Goal: Information Seeking & Learning: Compare options

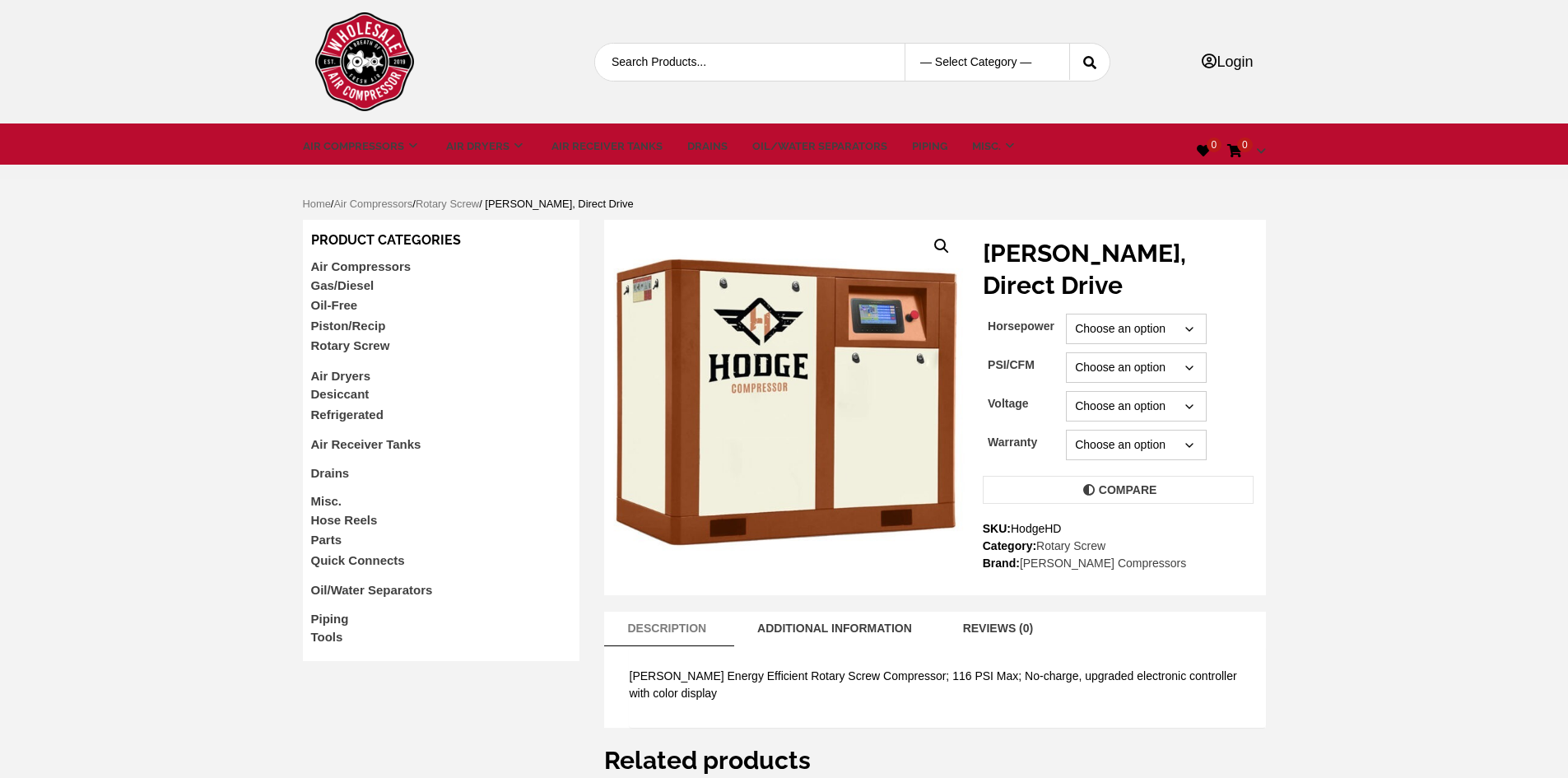
click at [1178, 314] on select "Choose an option 10 15 20 25 30 45 50 60 75 100 120 150 175" at bounding box center [1136, 329] width 140 height 30
select select "10"
click at [1066, 314] on select "Choose an option 10 15 20 25 30 45 50 60 75 100 120 150 175" at bounding box center [1136, 329] width 140 height 30
click at [1159, 353] on select "Choose an option 116/219 116/258 116/445 116/530 116/699 116/819 116/39 116/53 …" at bounding box center [1136, 368] width 140 height 30
select select "116-219"
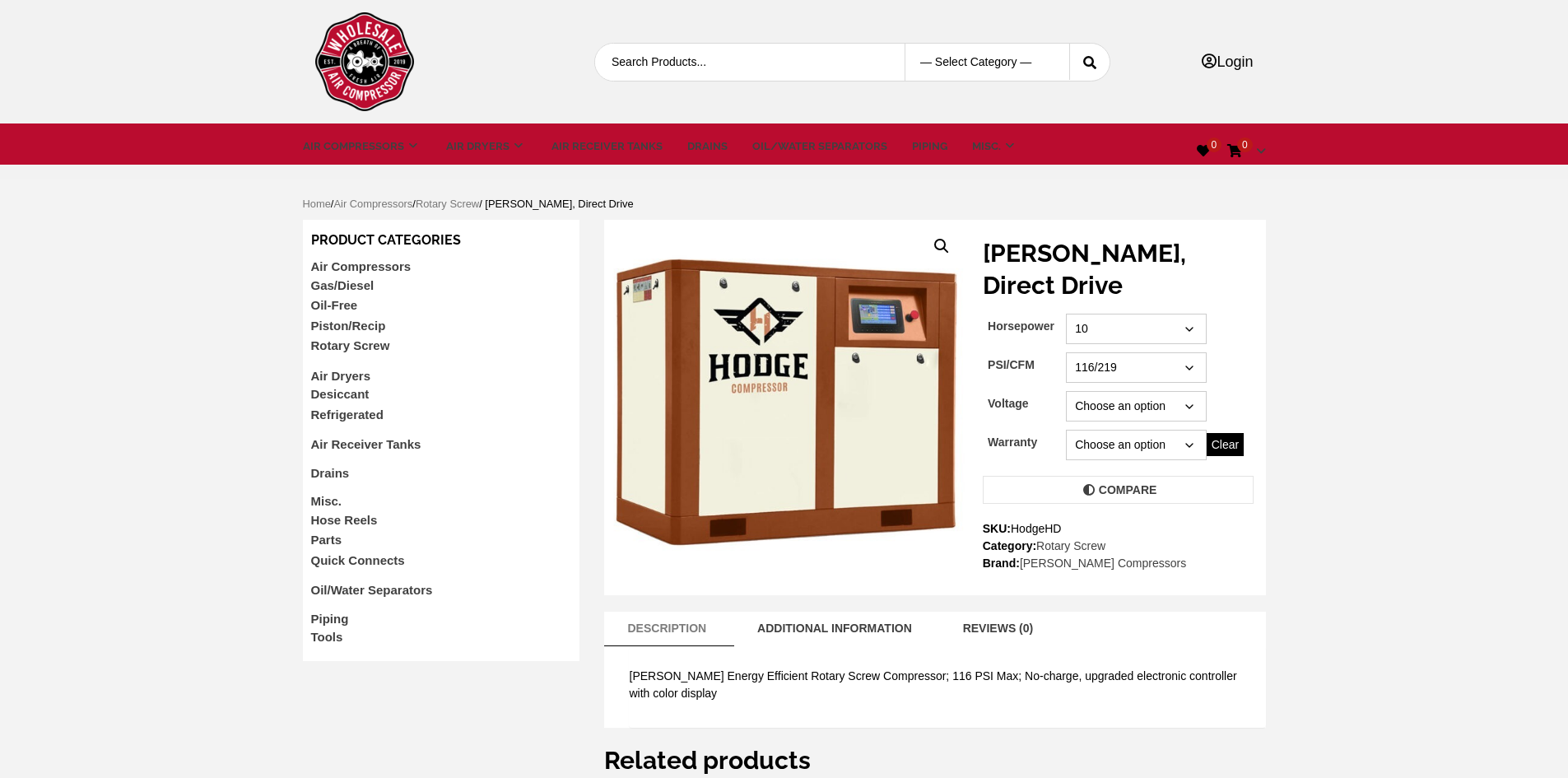
click at [1066, 353] on select "Choose an option 116/219 116/258 116/445 116/530 116/699 116/819 116/39 116/53 …" at bounding box center [1136, 368] width 140 height 30
click at [1136, 391] on select "Choose an option 230 460" at bounding box center [1136, 406] width 140 height 30
select select "230"
click at [1066, 391] on select "Choose an option 230 460" at bounding box center [1136, 406] width 140 height 30
click at [1129, 430] on select "Choose an option 11 Year Forever Standard (2 year)" at bounding box center [1136, 445] width 140 height 30
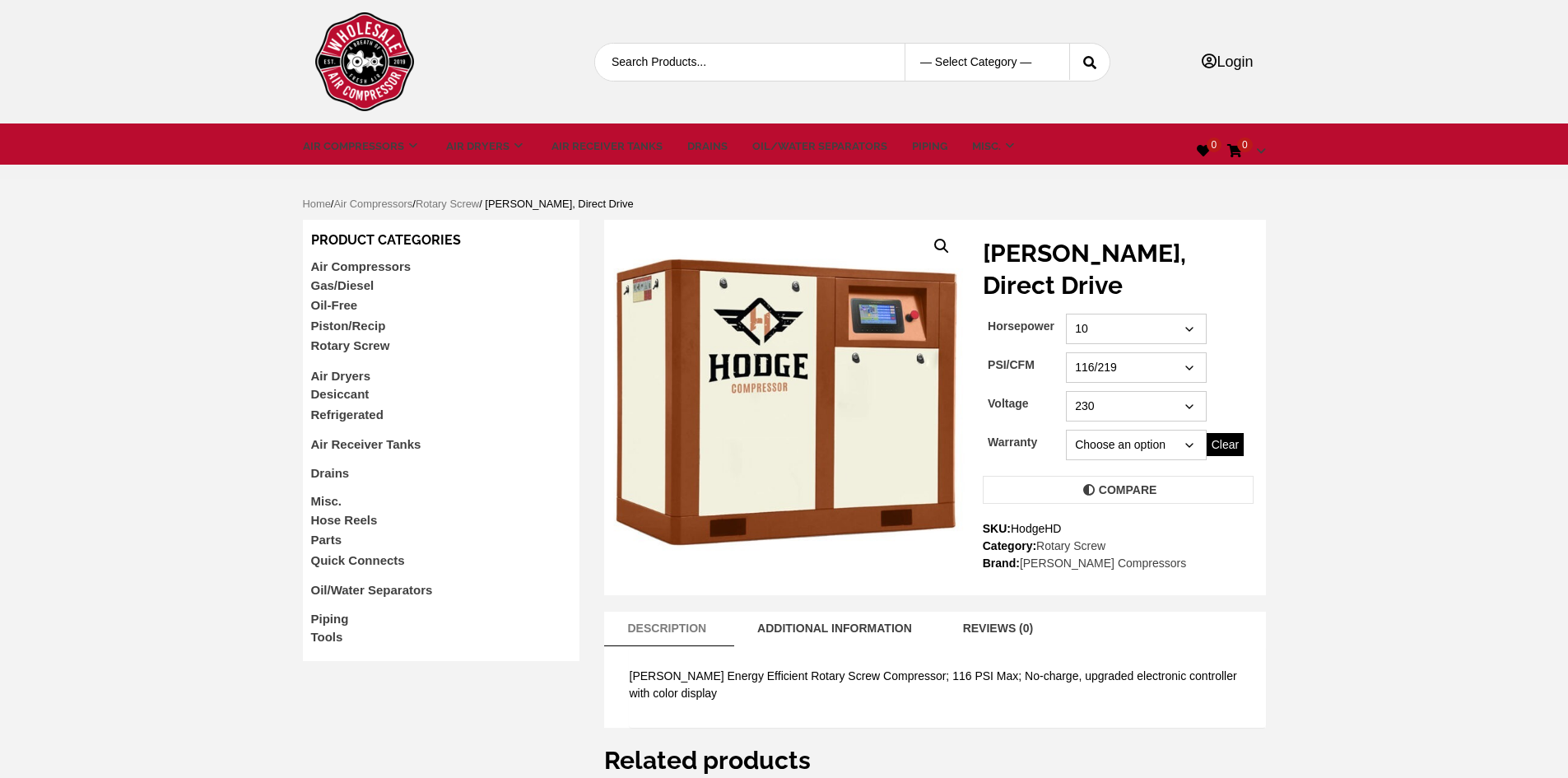
select select "standard-2-year"
click at [1066, 430] on select "Choose an option 11 Year Forever Standard (2 year)" at bounding box center [1136, 445] width 140 height 30
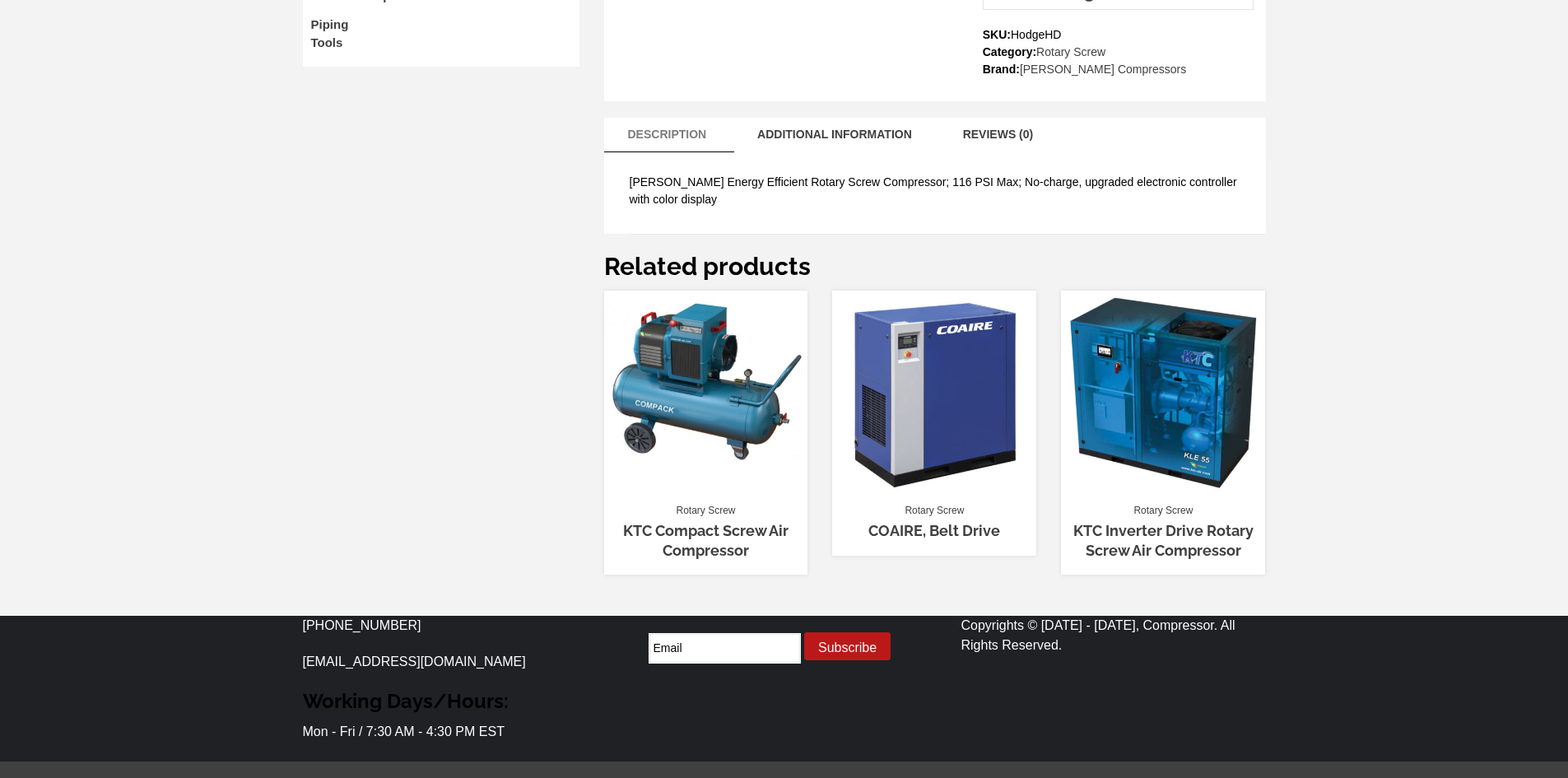
scroll to position [599, 0]
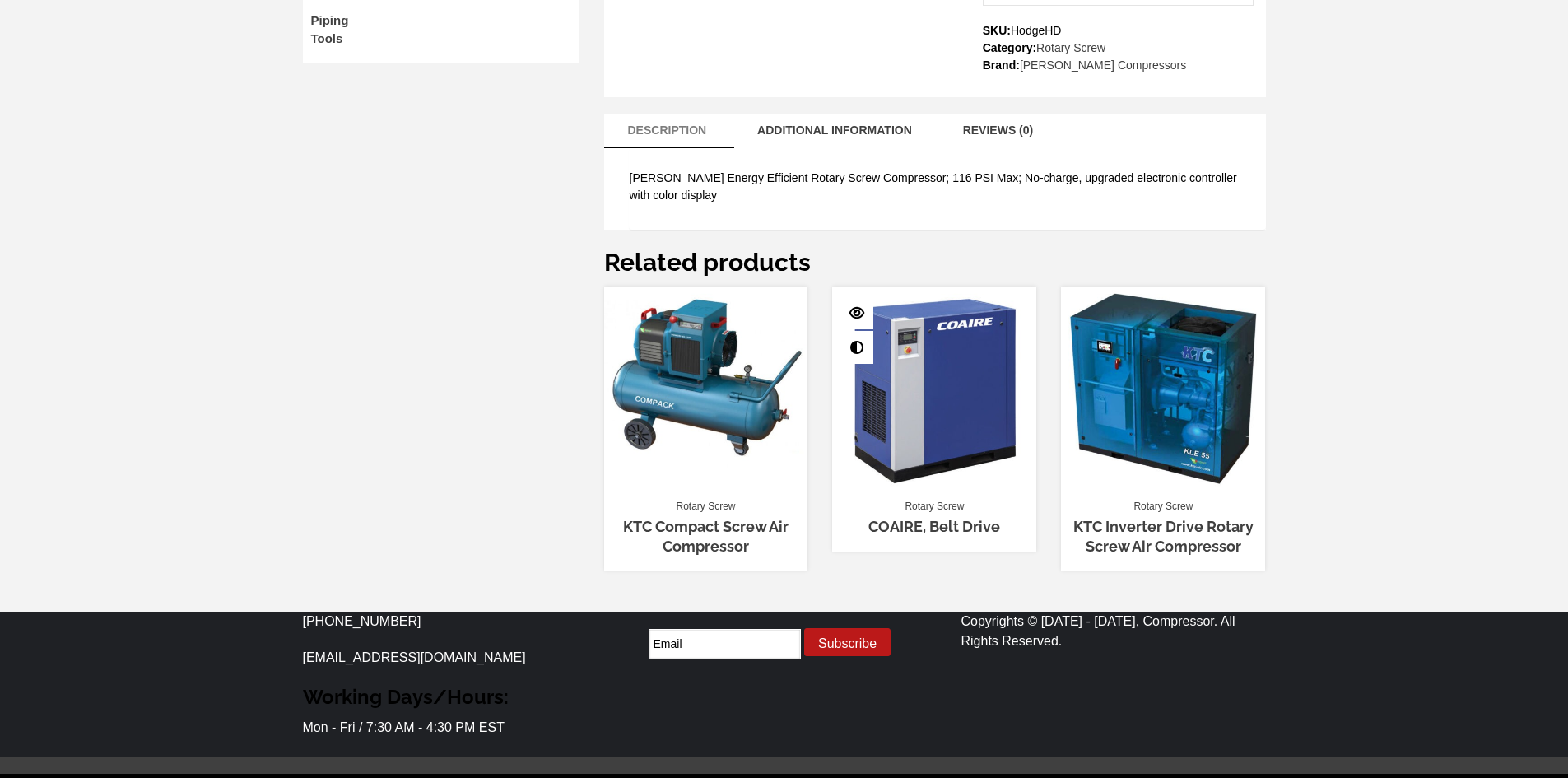
click at [954, 518] on link "COAIRE, Belt Drive" at bounding box center [934, 526] width 131 height 17
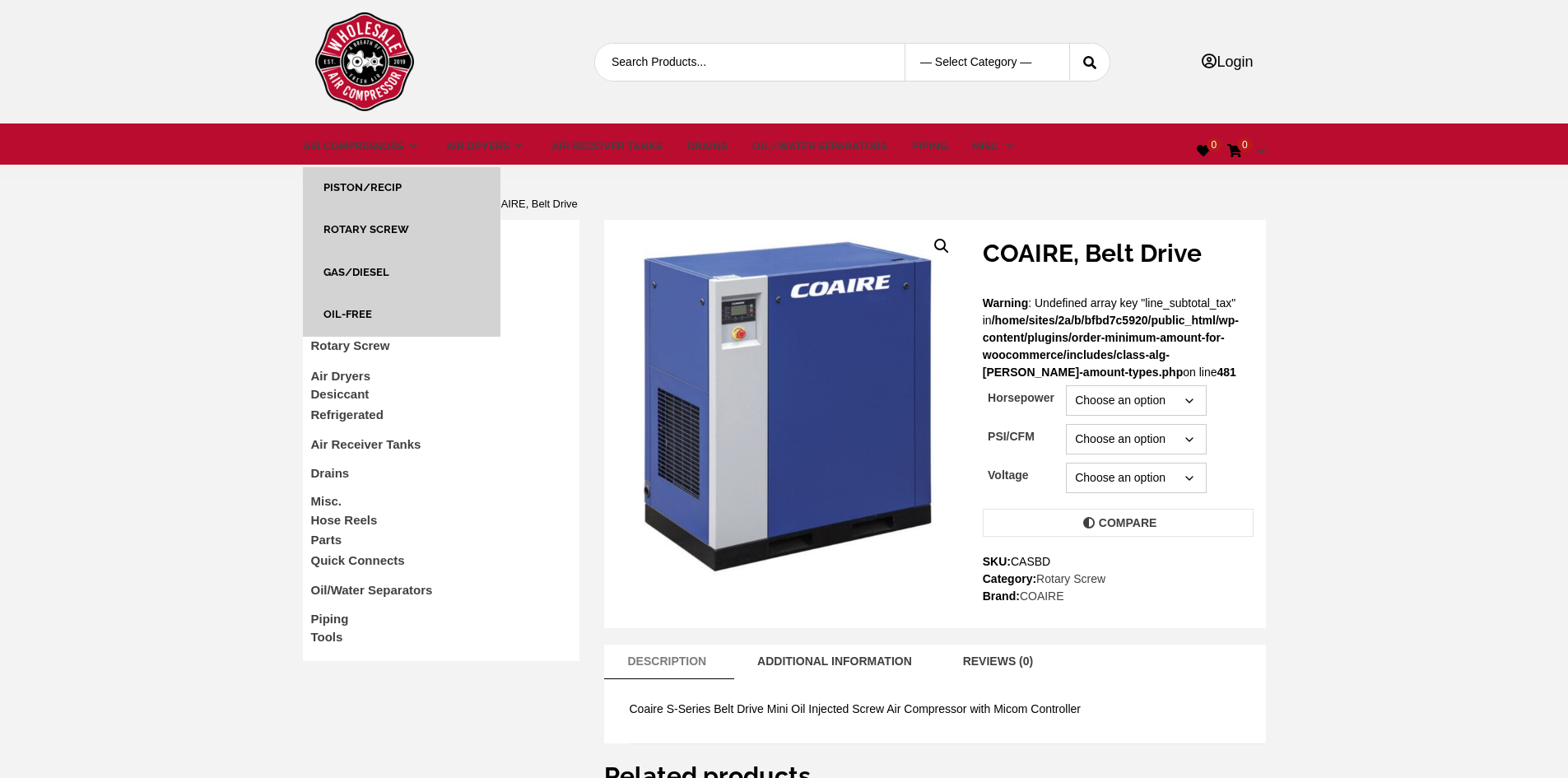
click at [368, 229] on link "Rotary Screw" at bounding box center [366, 229] width 85 height 12
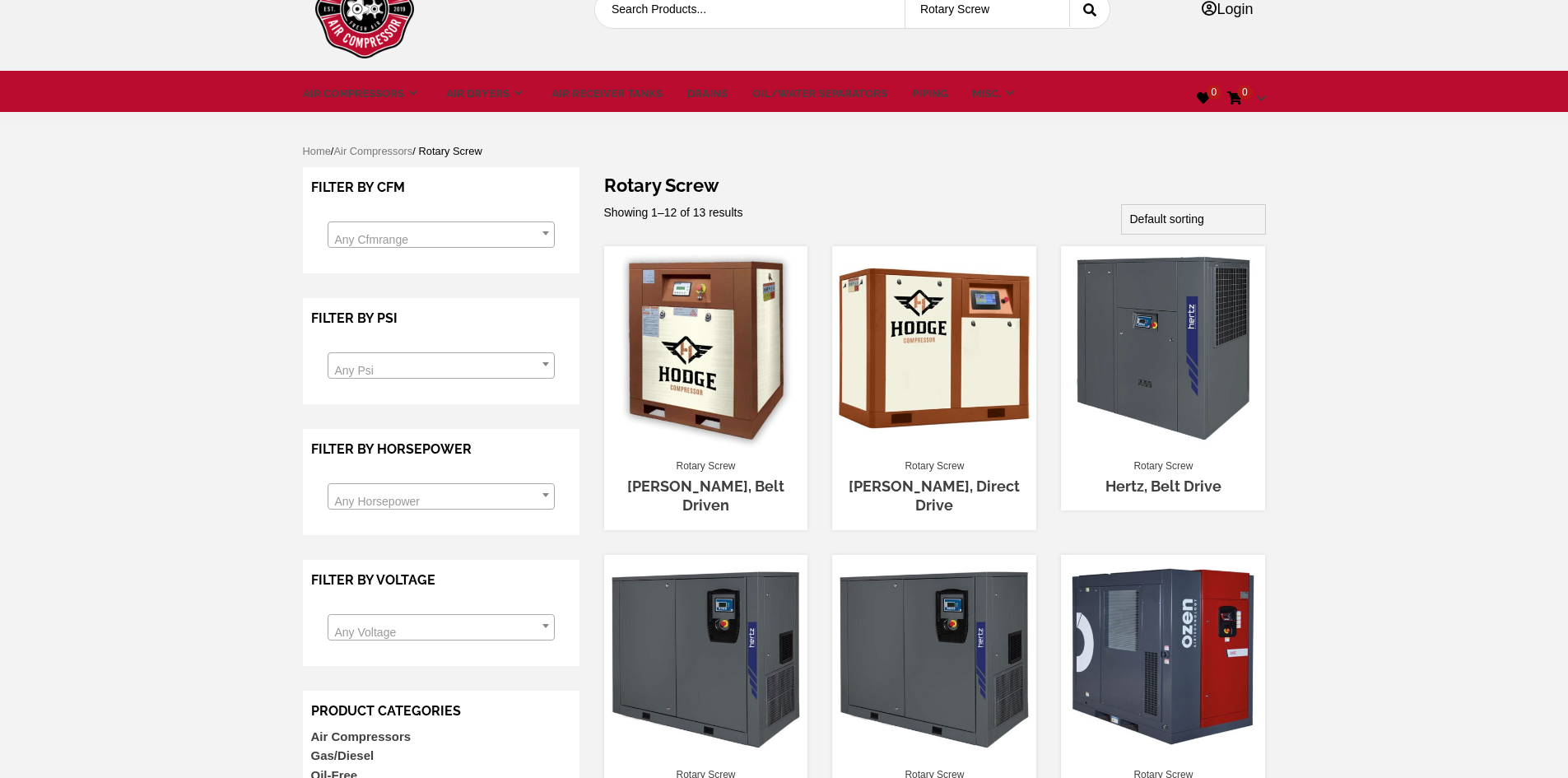
scroll to position [83, 0]
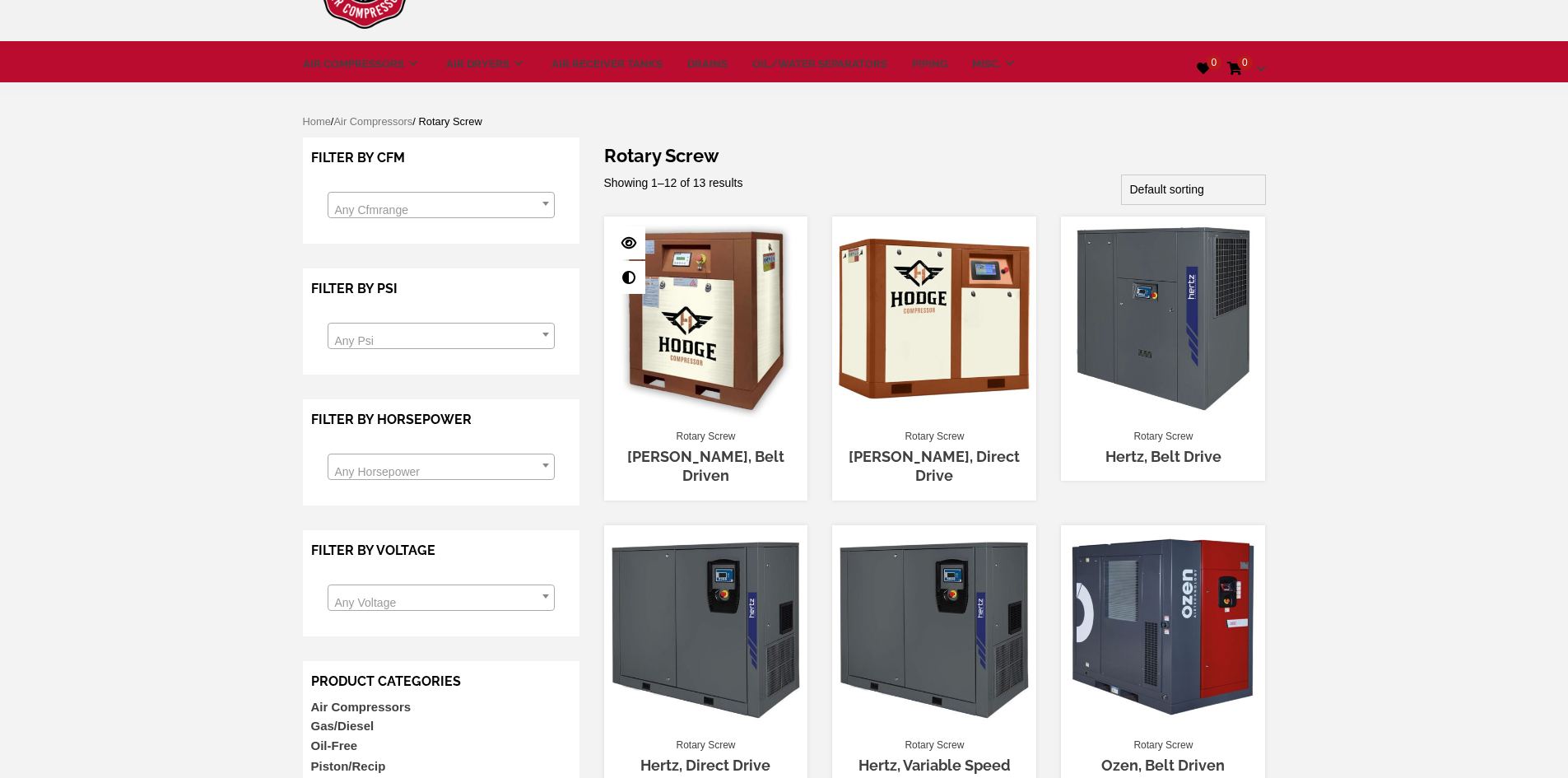
click at [715, 456] on link "[PERSON_NAME], Belt Driven" at bounding box center [706, 465] width 157 height 36
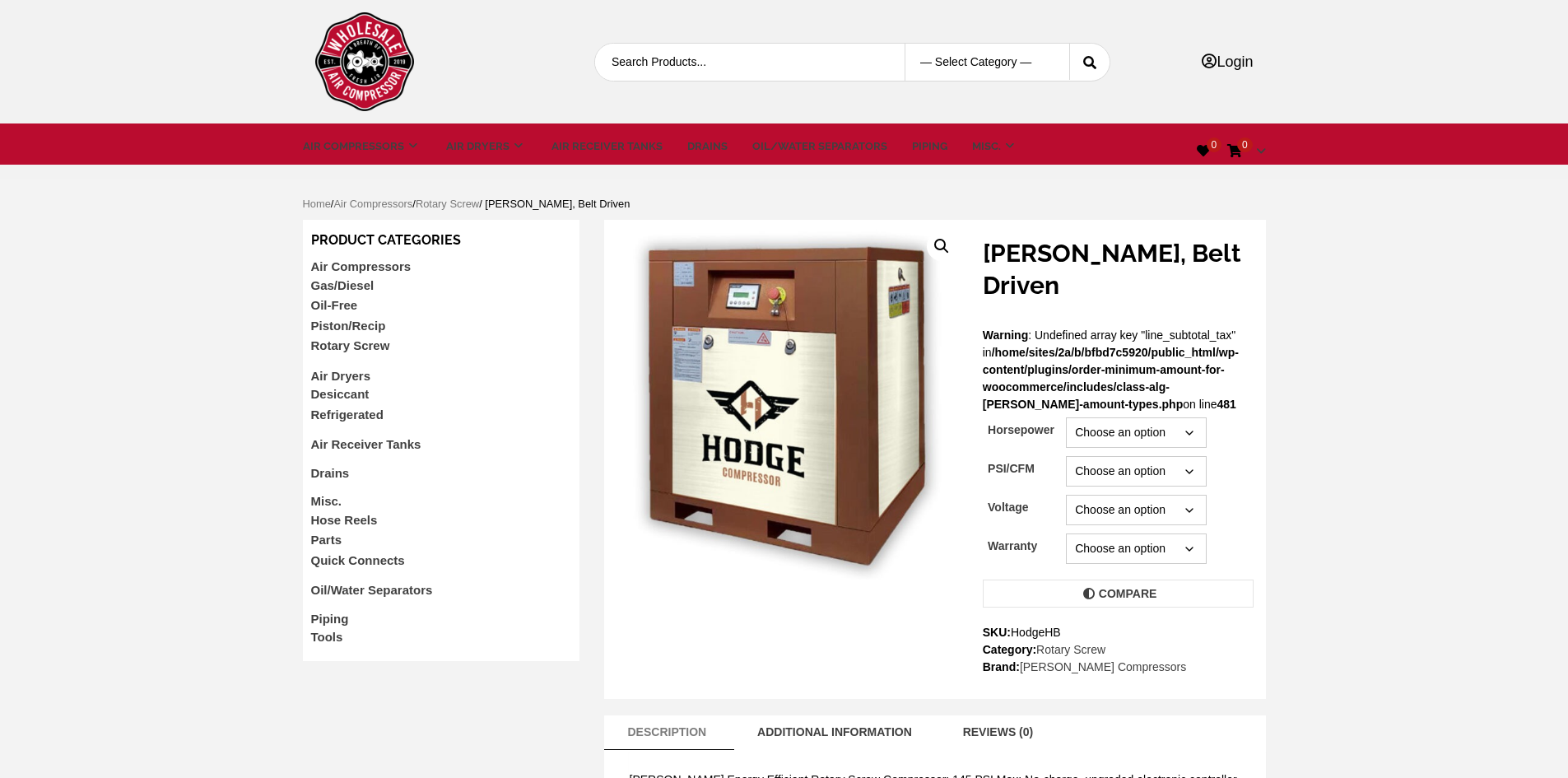
click at [1189, 417] on select "Choose an option 7.5 10 15 20 25 30 45 50 60" at bounding box center [1136, 433] width 140 height 30
click at [1066, 417] on select "Choose an option 7.5 10 15 20 25 30 45 50 60" at bounding box center [1136, 433] width 140 height 30
select select "7-5"
click at [1170, 456] on select "Choose an option 145/21" at bounding box center [1136, 472] width 140 height 30
select select "145-21"
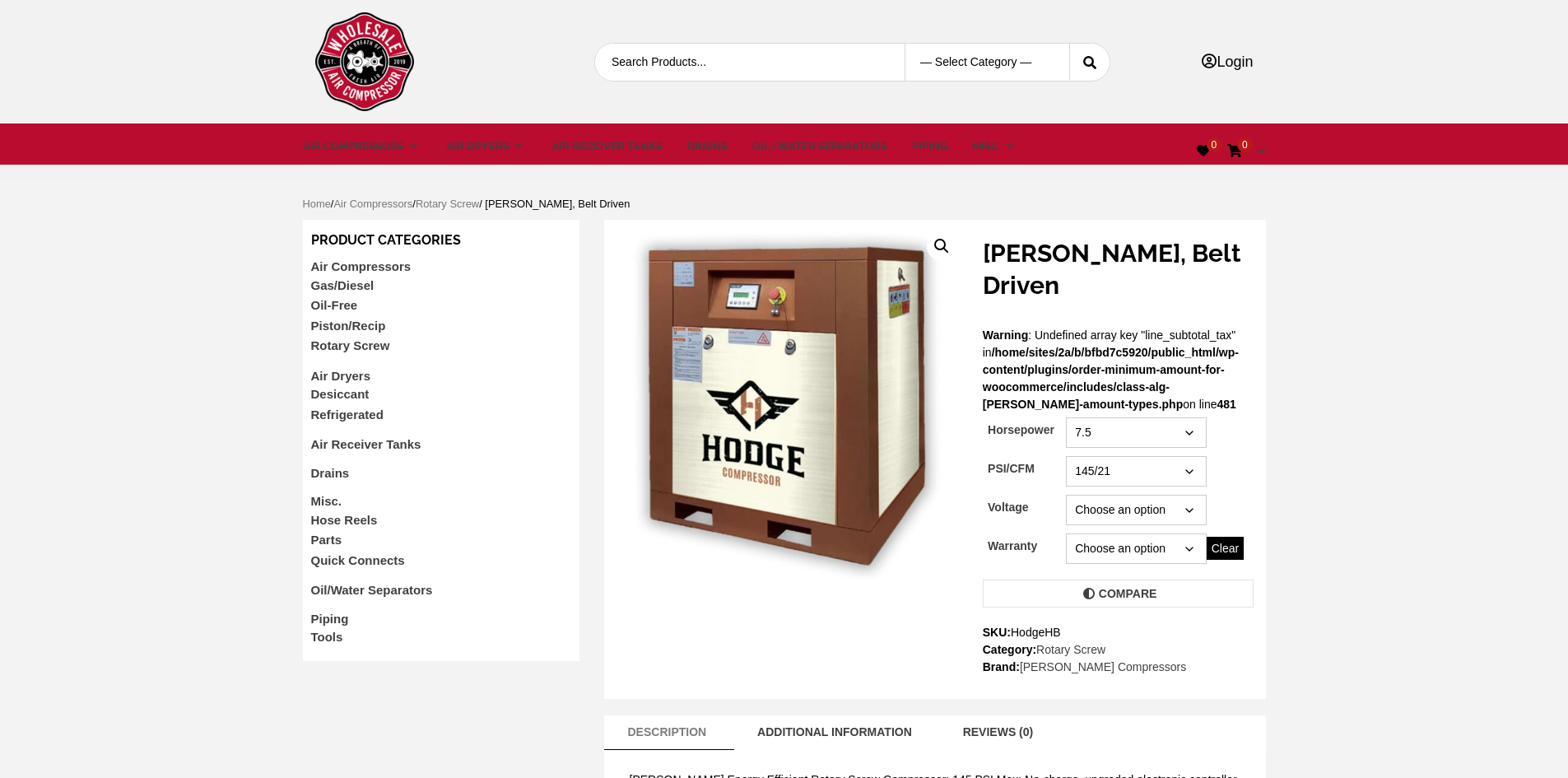
click at [1066, 456] on select "Choose an option 145/21" at bounding box center [1136, 472] width 140 height 30
click at [1173, 495] on select "Choose an option 230 460" at bounding box center [1136, 510] width 140 height 30
click at [1066, 495] on select "Choose an option 230 460" at bounding box center [1136, 510] width 140 height 30
select select "230"
click at [1145, 534] on select "Choose an option 11 Year Standard (2 year)" at bounding box center [1136, 549] width 140 height 30
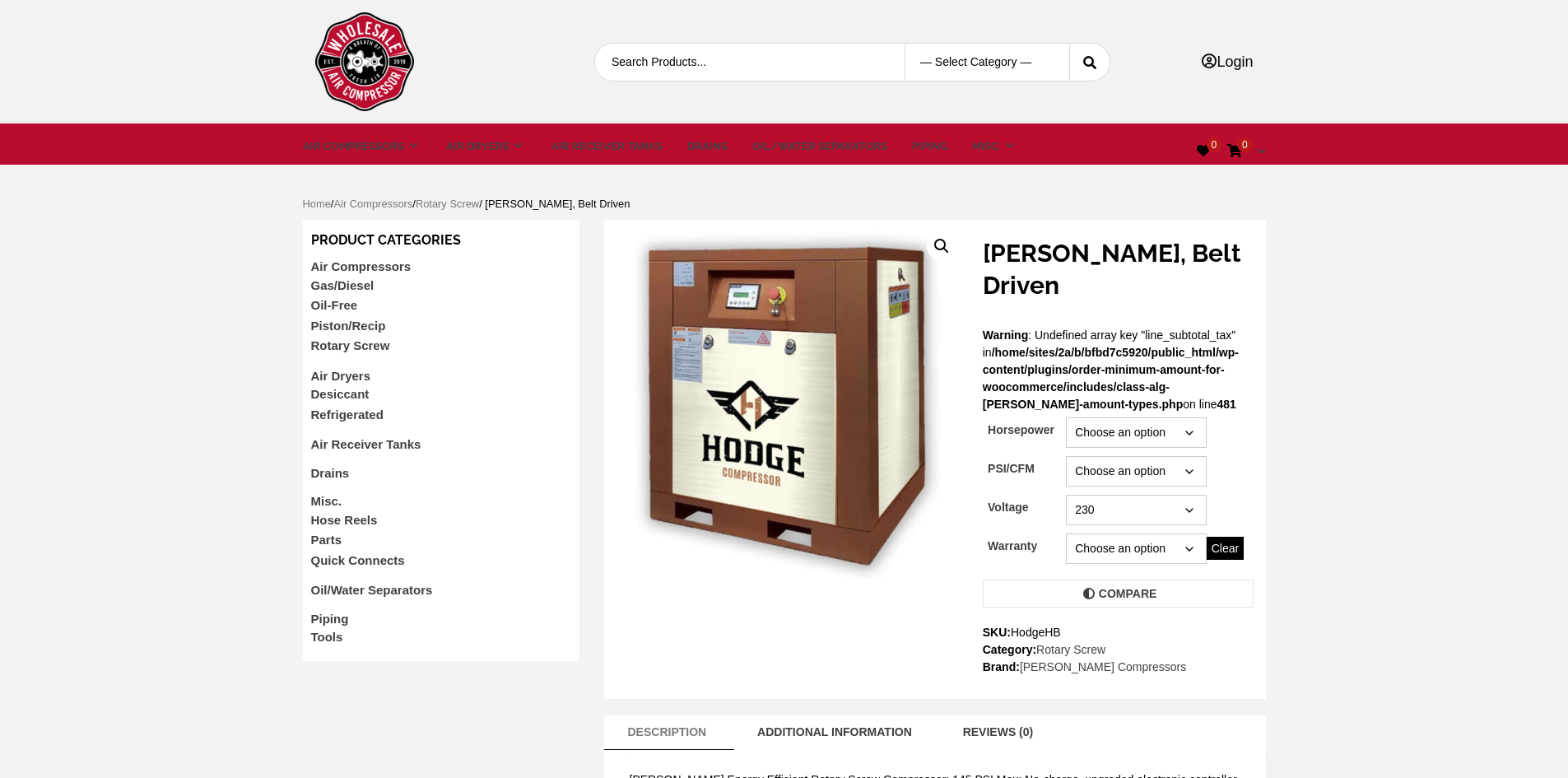
select select "standard-2-year"
click at [1066, 534] on select "Choose an option 11 Year Standard (2 year)" at bounding box center [1136, 549] width 140 height 30
select select "230"
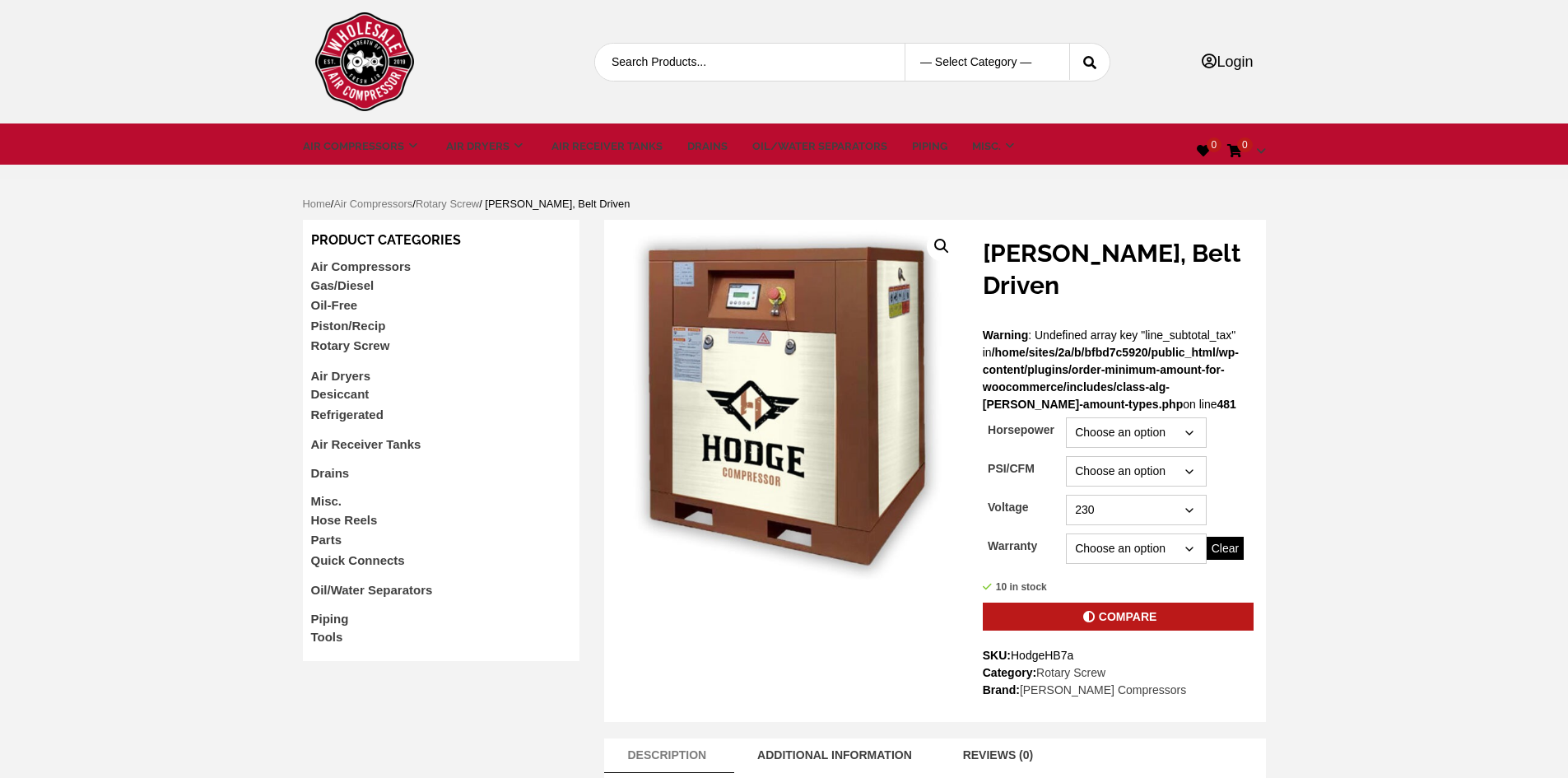
click at [1129, 603] on link "Compare" at bounding box center [1118, 617] width 271 height 28
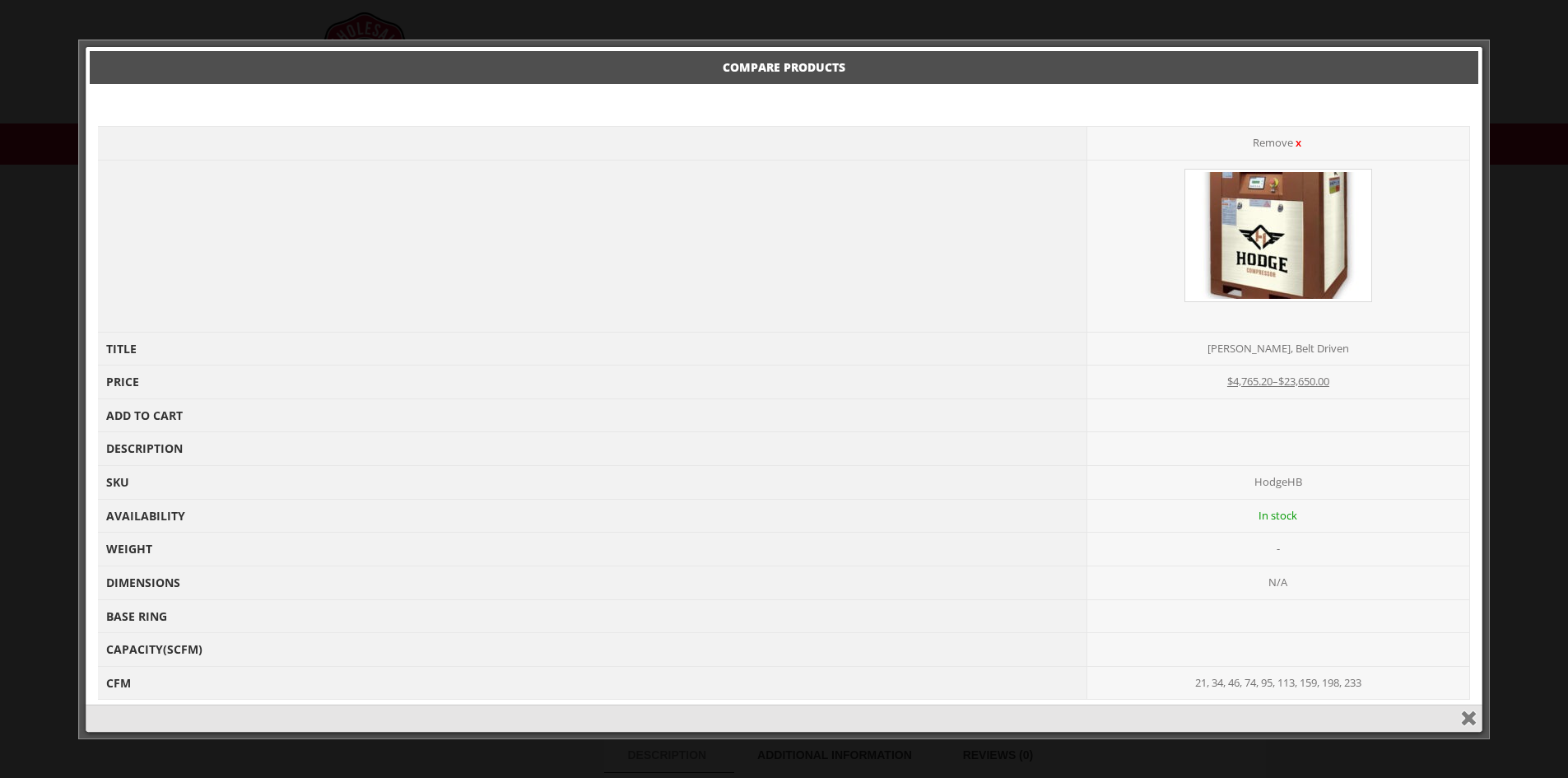
click at [749, 35] on div at bounding box center [784, 389] width 1568 height 778
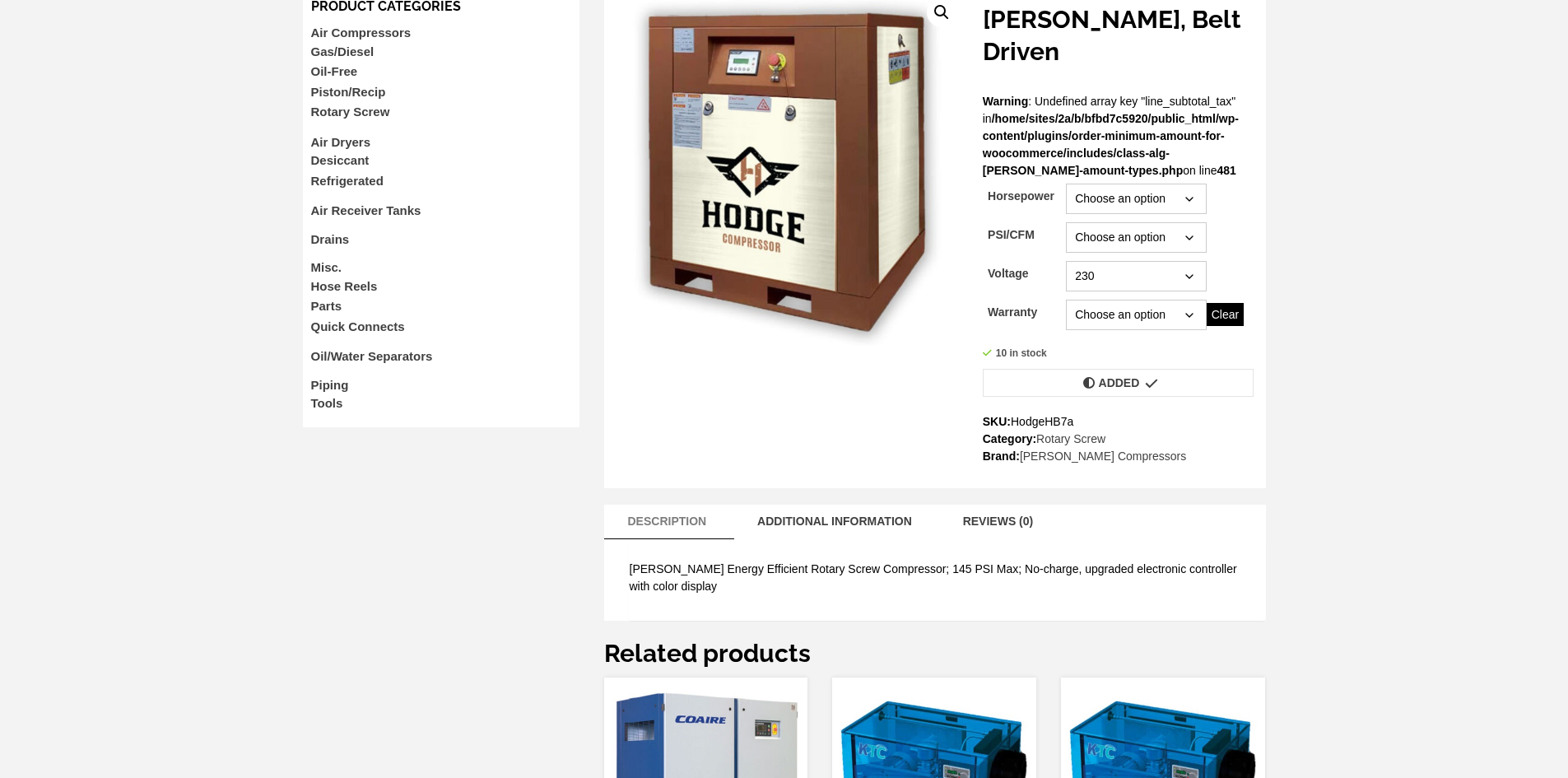
scroll to position [13, 0]
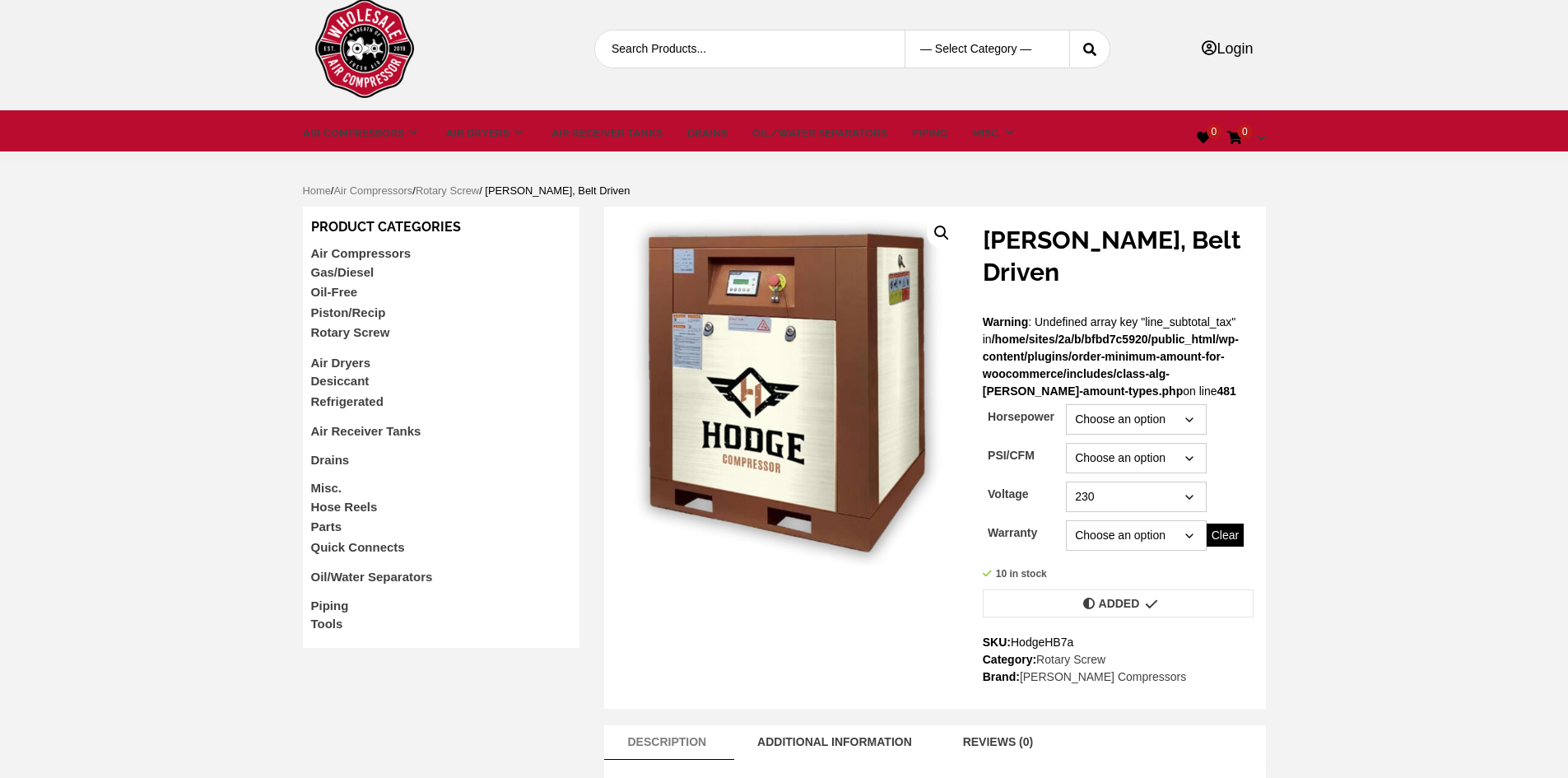
click at [346, 328] on link "Rotary Screw" at bounding box center [350, 332] width 79 height 14
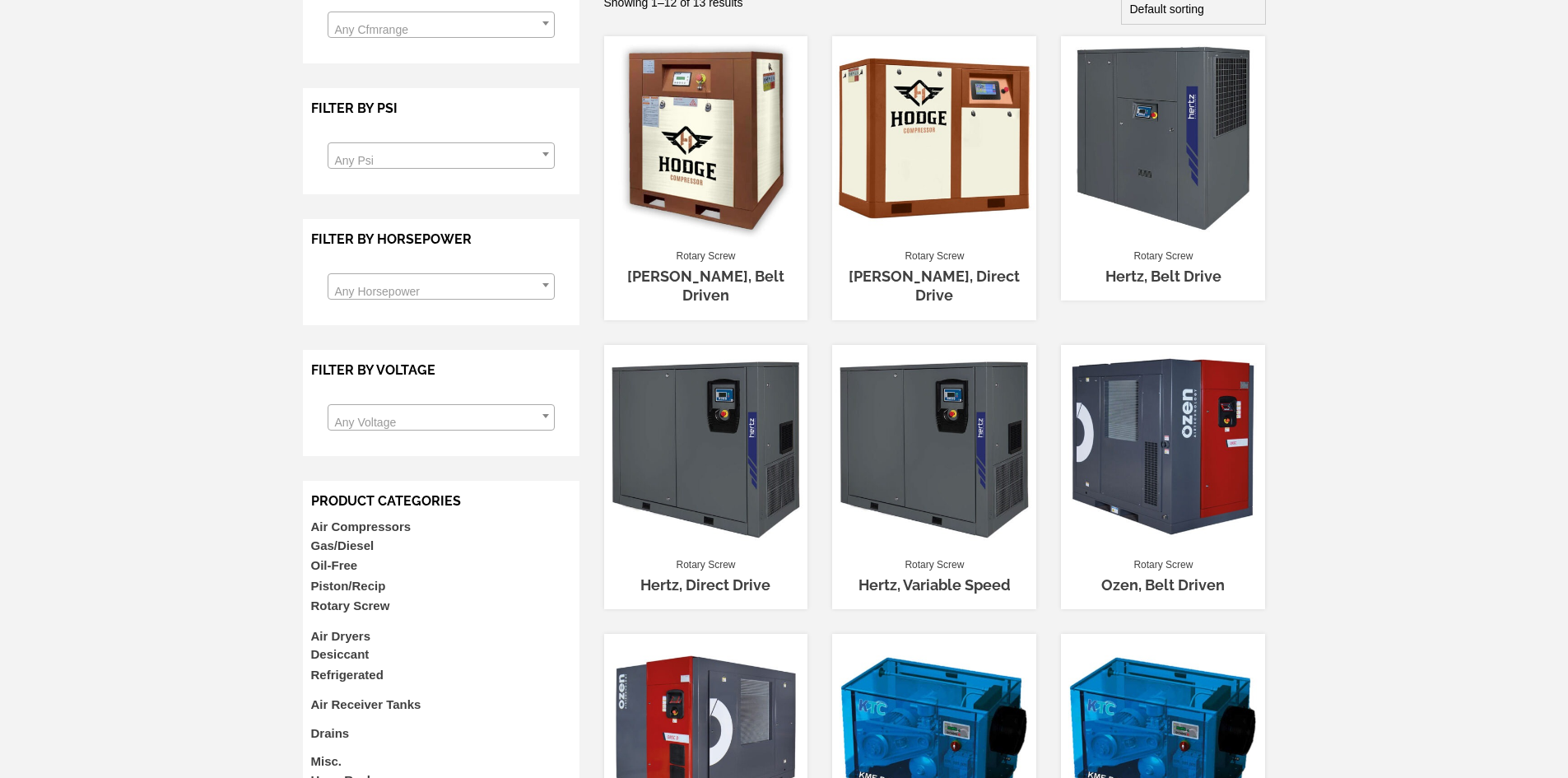
scroll to position [494, 0]
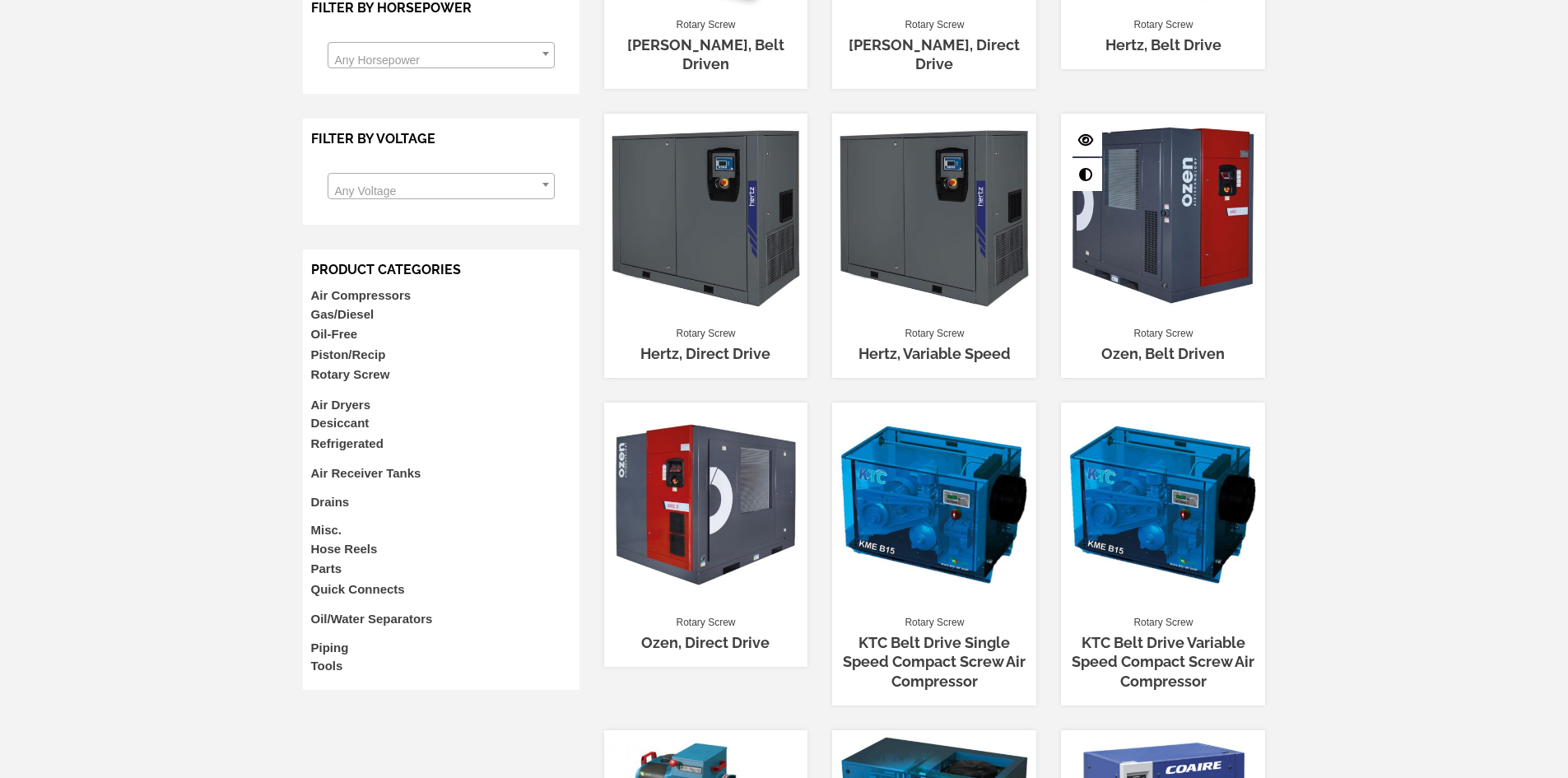
click at [1146, 345] on link "Ozen, Belt Driven" at bounding box center [1163, 353] width 123 height 17
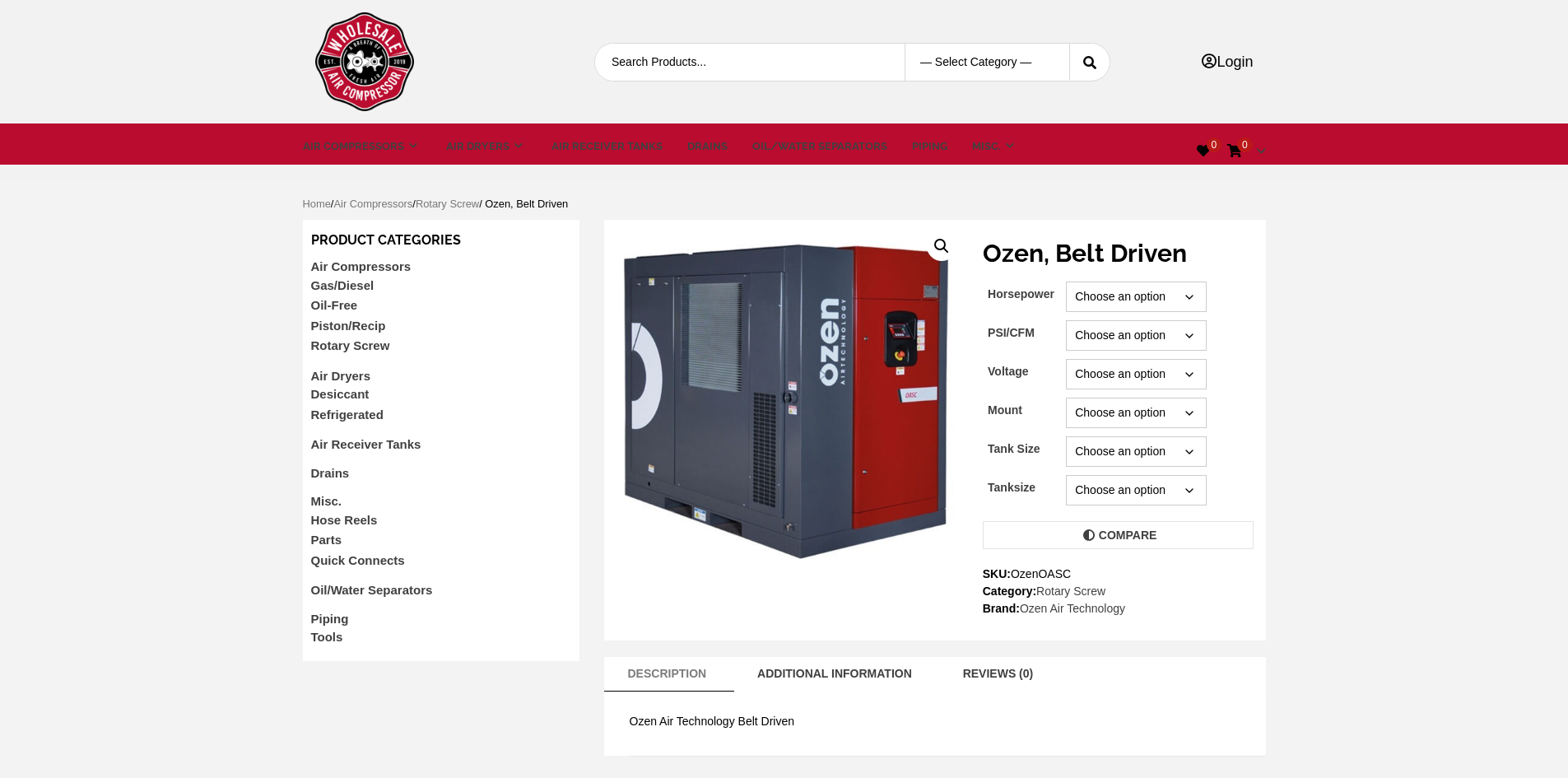
click at [1191, 289] on select "Choose an option 5 7.5 10 15 20 25 30 40 50 60 75 100 125" at bounding box center [1136, 297] width 140 height 30
select select "5"
click at [1066, 282] on select "Choose an option 5 7.5 10 15 20 25 30 40 50 60 75 100 125" at bounding box center [1136, 297] width 140 height 30
click at [1176, 331] on select "Choose an option" at bounding box center [1136, 336] width 140 height 30
click at [1166, 331] on select "Choose an option" at bounding box center [1136, 336] width 140 height 30
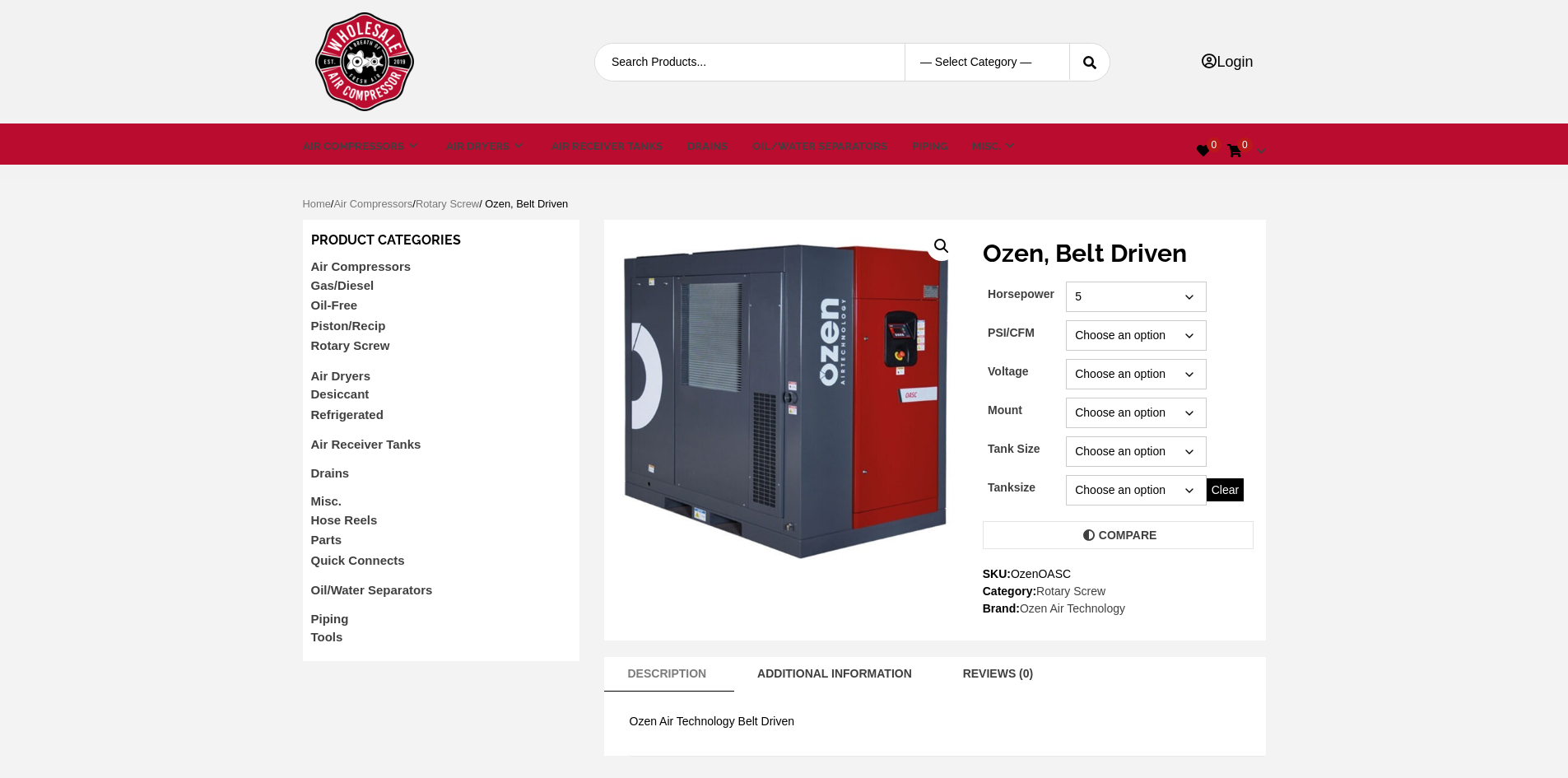
click at [1140, 379] on select "Choose an option 460" at bounding box center [1136, 374] width 140 height 30
click at [1129, 432] on td "Choose an option Base Dryer Tank Tank&Dryer" at bounding box center [1160, 413] width 186 height 39
click at [1136, 451] on select "Choose an option Tankless 80 120 240" at bounding box center [1136, 451] width 140 height 30
select select "tankless"
click at [1066, 436] on select "Choose an option Tankless 80 120 240" at bounding box center [1136, 451] width 140 height 30
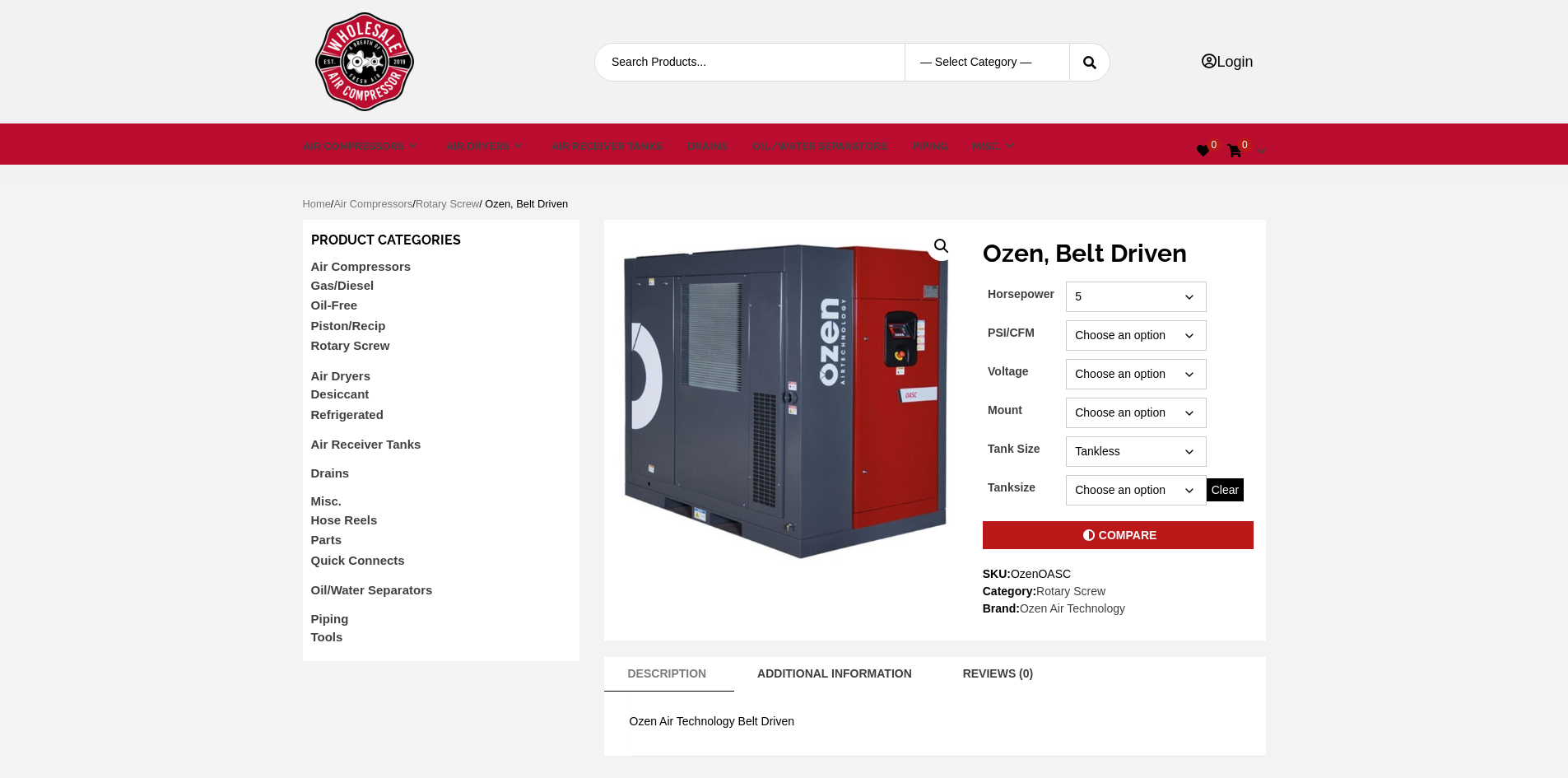
click at [1138, 532] on link "Compare" at bounding box center [1118, 536] width 271 height 28
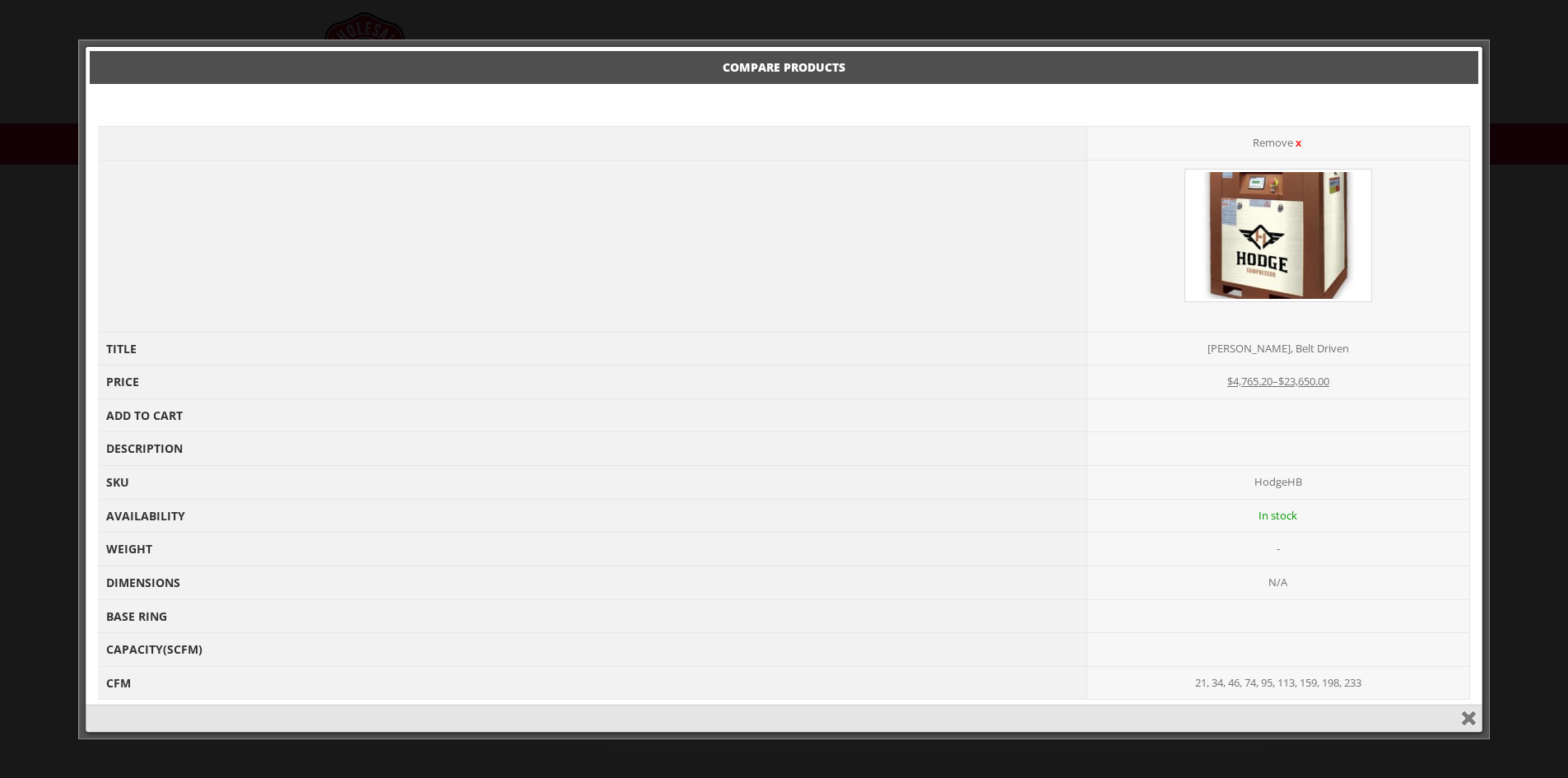
click at [1498, 58] on div at bounding box center [784, 389] width 1568 height 778
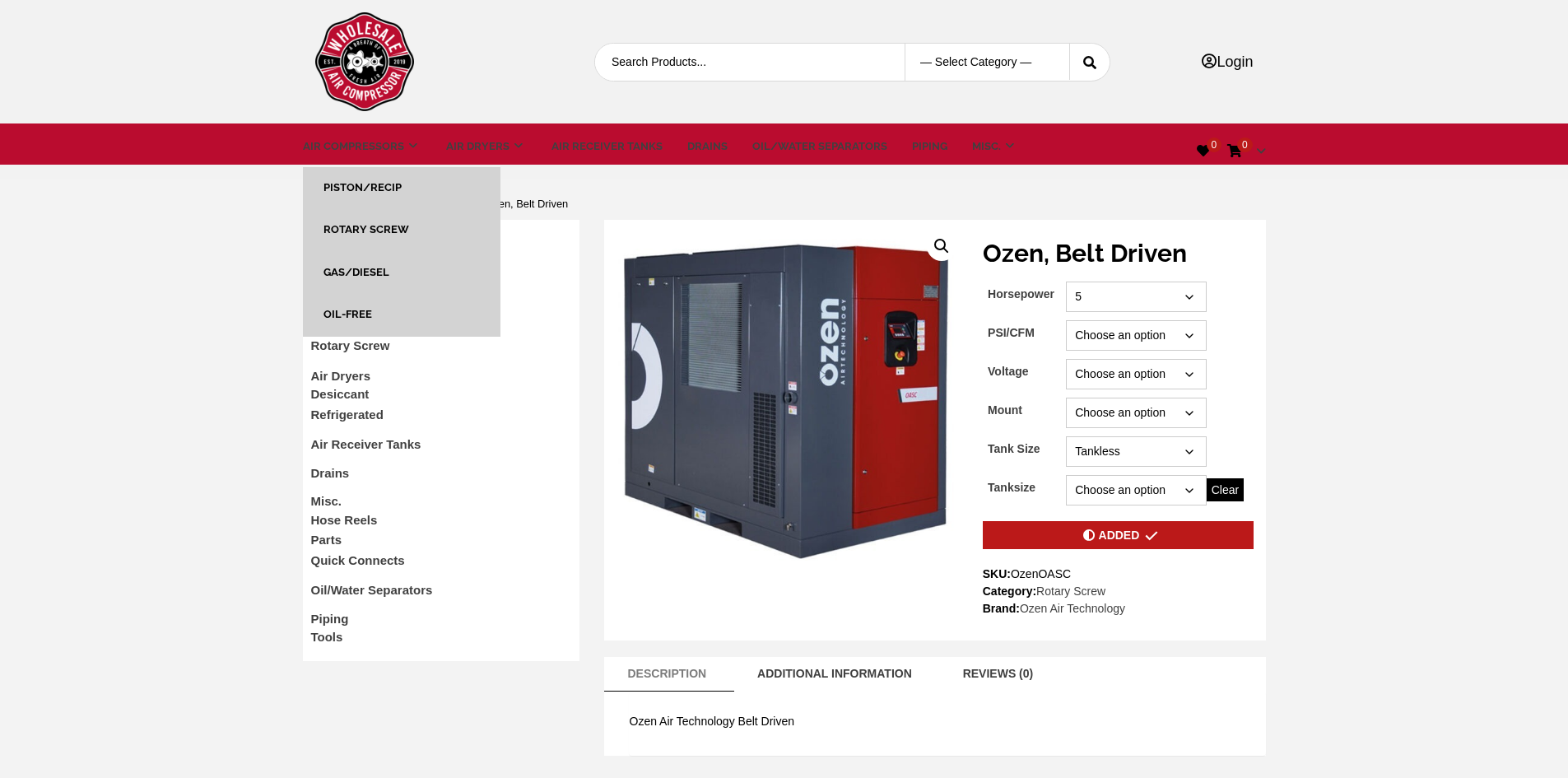
click at [362, 232] on link "Rotary Screw" at bounding box center [366, 229] width 85 height 12
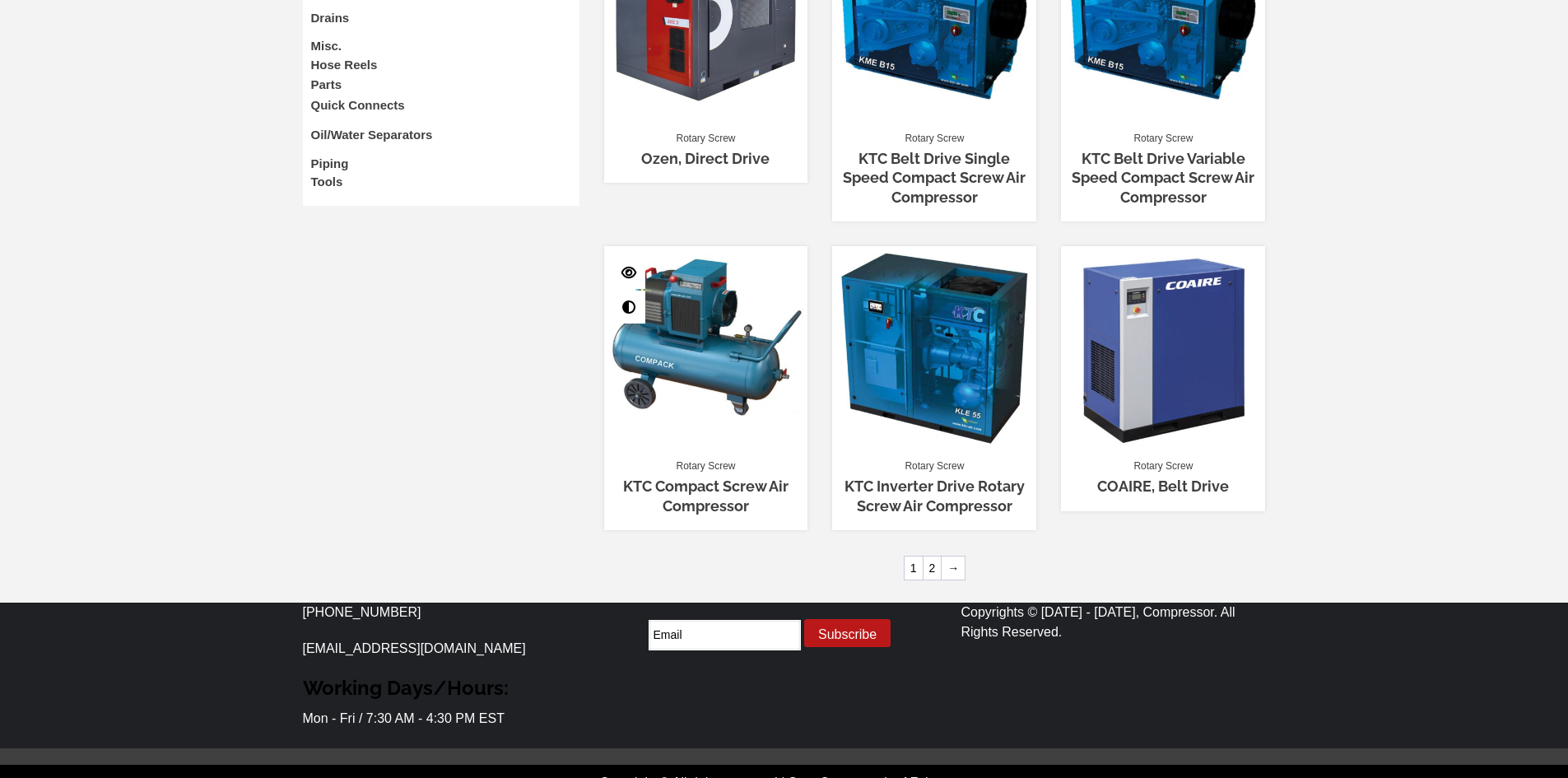
scroll to position [982, 0]
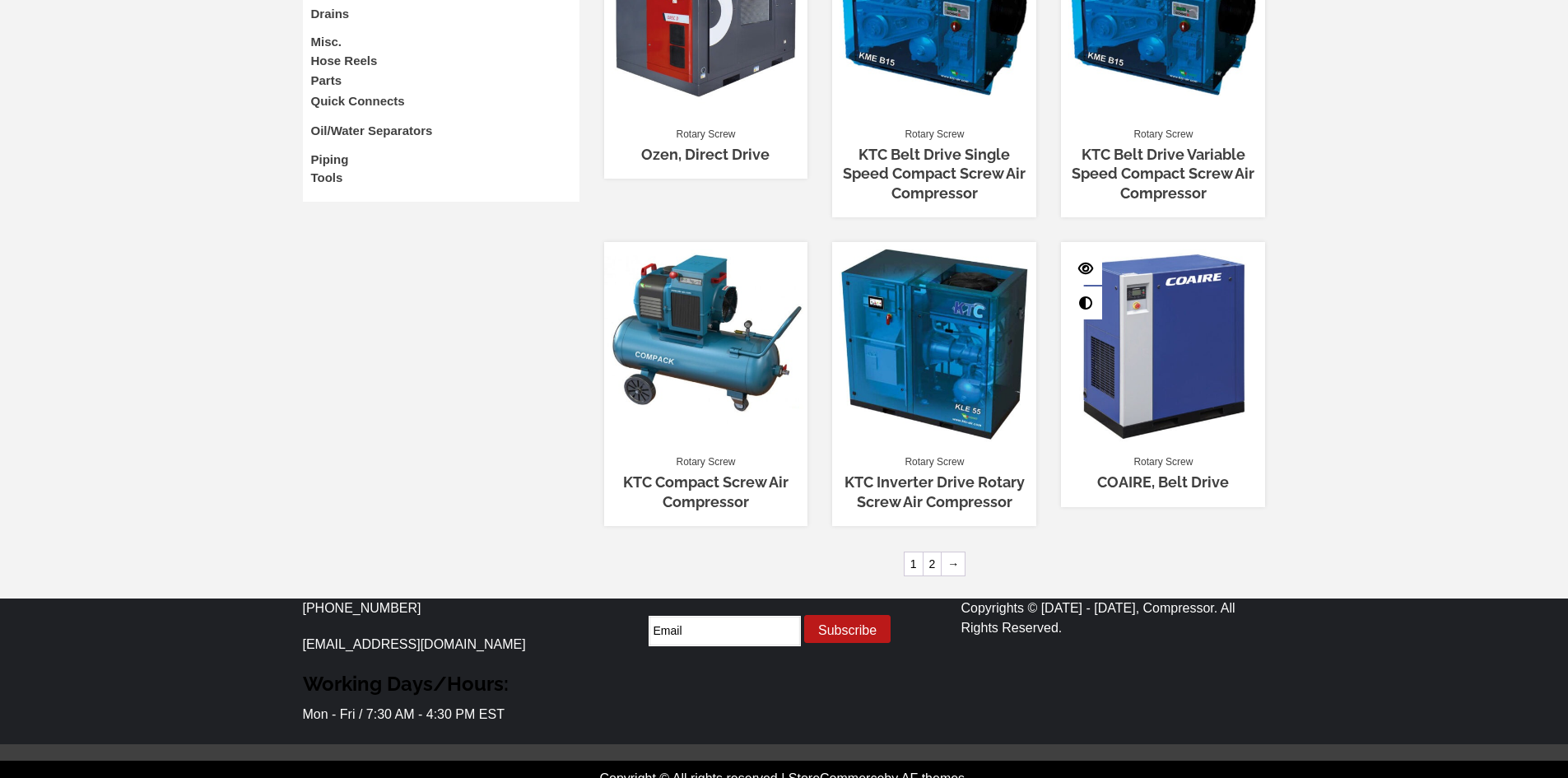
click at [1160, 473] on link "COAIRE, Belt Drive" at bounding box center [1163, 481] width 131 height 17
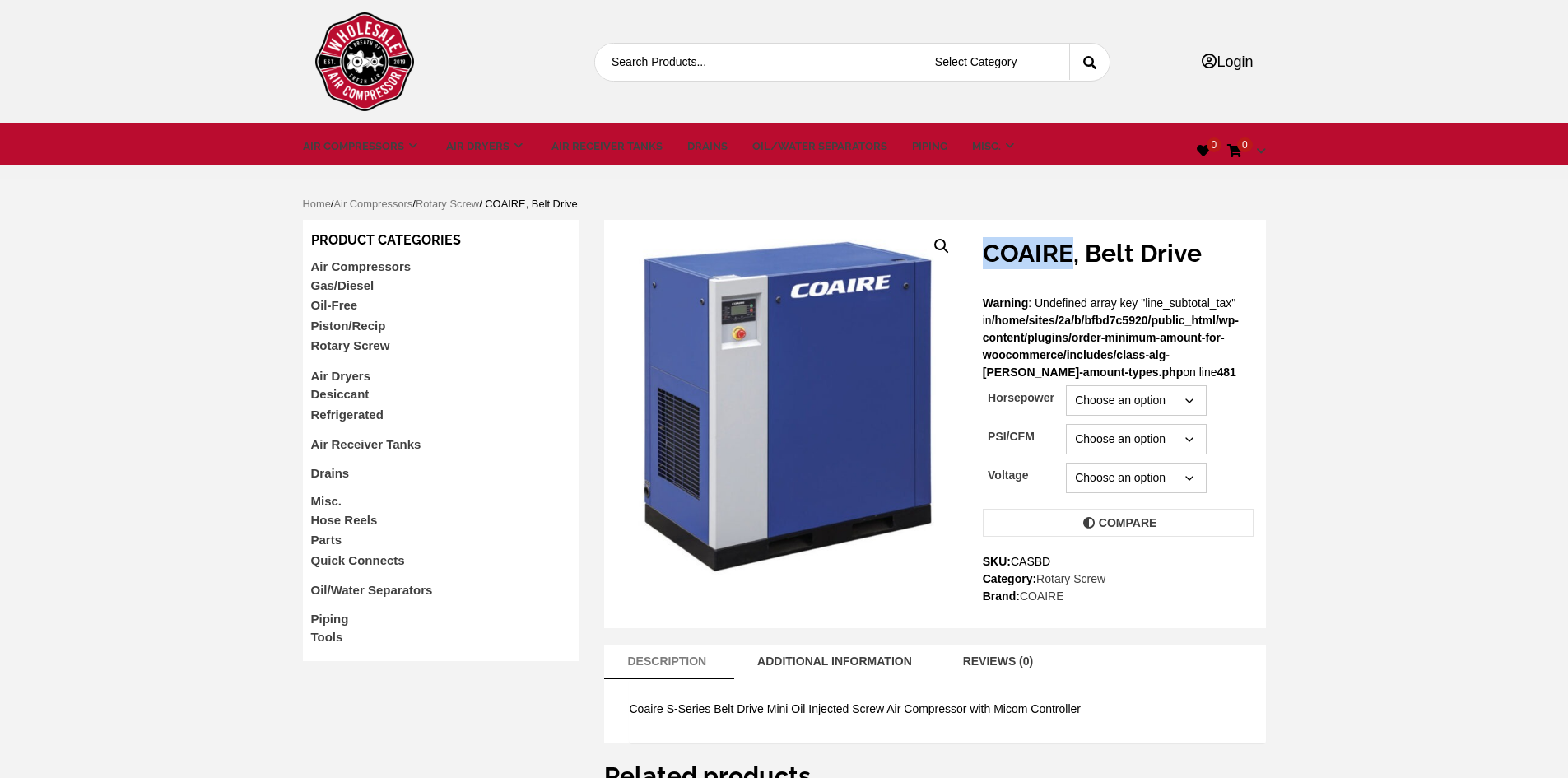
drag, startPoint x: 980, startPoint y: 257, endPoint x: 1063, endPoint y: 251, distance: 83.2
click at [1071, 255] on div "COAIRE, Belt Drive Warning : Undefined array key "line_subtotal_tax" in /home/s…" at bounding box center [1121, 421] width 291 height 368
click at [1148, 400] on select "Choose an option 5 7.5 10 15 20 25" at bounding box center [1136, 401] width 140 height 30
